Goal: Navigation & Orientation: Find specific page/section

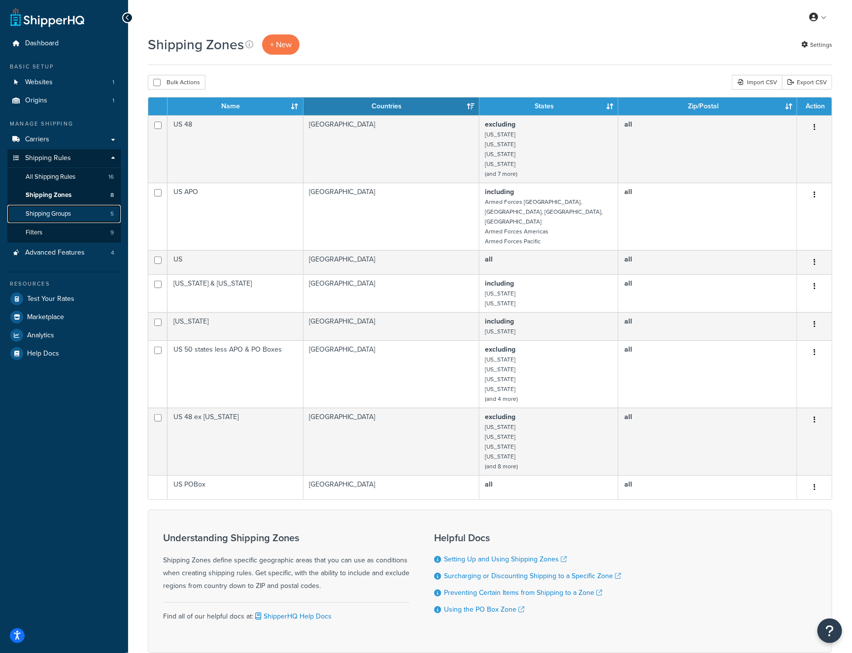
click at [50, 214] on span "Shipping Groups" at bounding box center [48, 214] width 45 height 8
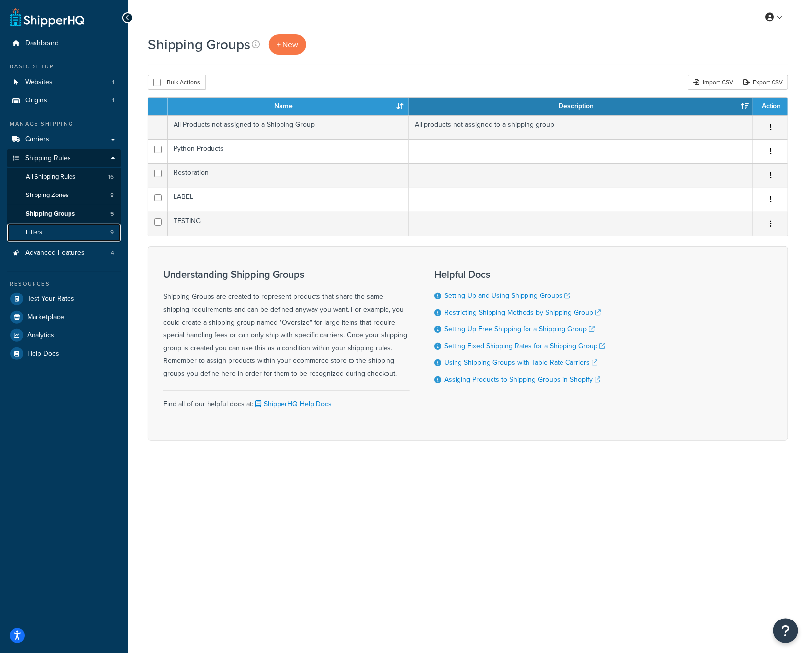
click at [67, 230] on link "Filters 9" at bounding box center [63, 233] width 113 height 18
